Goal: Transaction & Acquisition: Purchase product/service

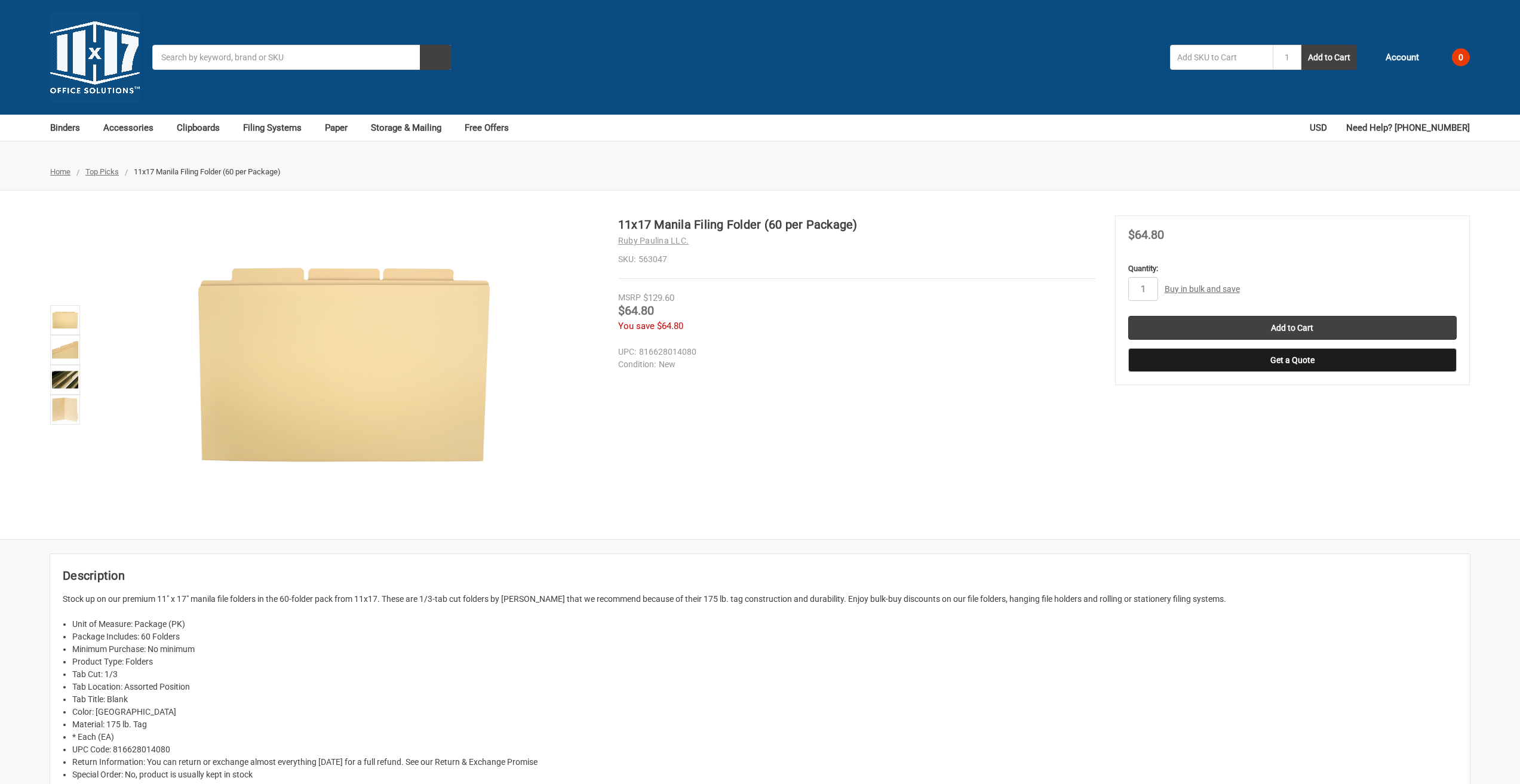
click at [416, 337] on img at bounding box center [343, 365] width 299 height 299
click at [422, 354] on img at bounding box center [343, 365] width 299 height 299
